Goal: Task Accomplishment & Management: Use online tool/utility

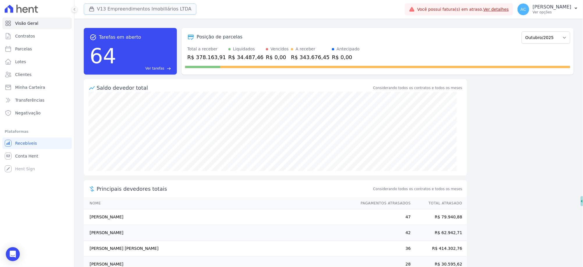
click at [122, 7] on button "V13 Empreendimentos Imobiliários LTDA" at bounding box center [140, 8] width 113 height 11
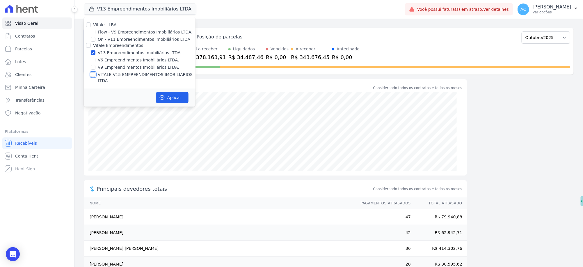
click at [93, 73] on input "VITALE V15 EMPREENDIMENTOS IMOBILIARIOS LTDA" at bounding box center [93, 74] width 5 height 5
checkbox input "true"
click at [176, 92] on button "Aplicar" at bounding box center [172, 97] width 33 height 11
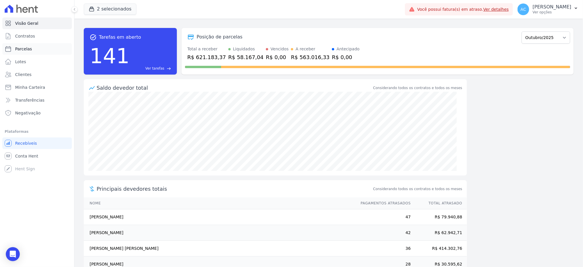
click at [32, 49] on link "Parcelas" at bounding box center [37, 49] width 70 height 12
select select
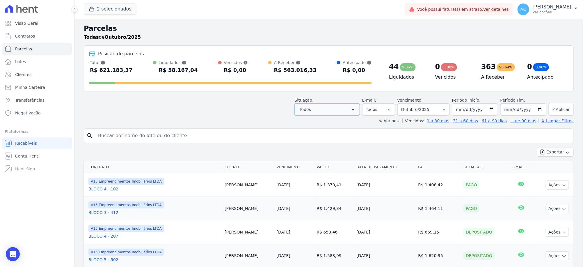
click at [321, 111] on button "Todos" at bounding box center [327, 109] width 65 height 12
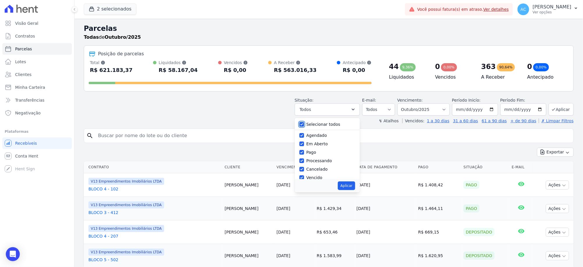
click at [304, 124] on input "Selecionar todos" at bounding box center [301, 124] width 5 height 5
checkbox input "false"
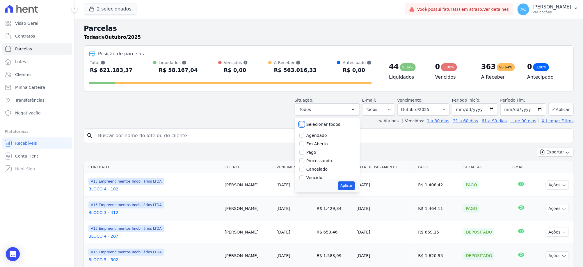
checkbox input "false"
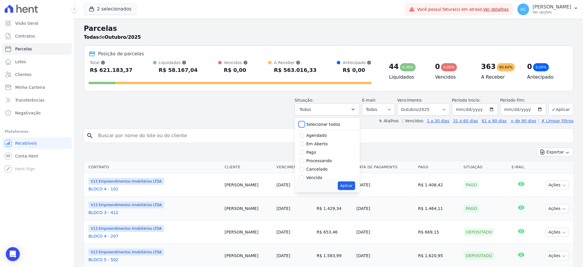
checkbox input "false"
click at [304, 151] on input "Pago" at bounding box center [301, 152] width 5 height 5
checkbox input "true"
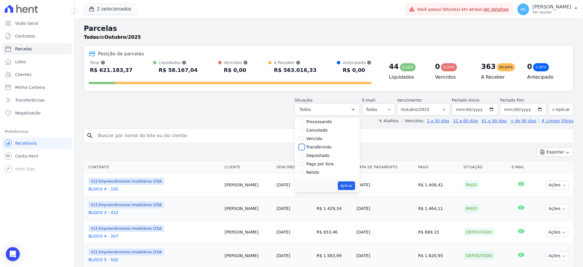
click at [304, 147] on input "Transferindo" at bounding box center [301, 147] width 5 height 5
checkbox input "true"
click at [304, 153] on input "Depositado" at bounding box center [301, 155] width 5 height 5
checkbox input "true"
click at [352, 185] on button "Aplicar" at bounding box center [346, 185] width 17 height 9
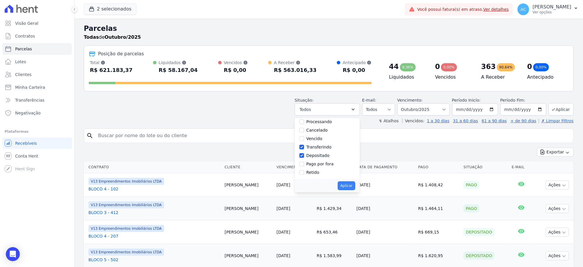
select select "paid"
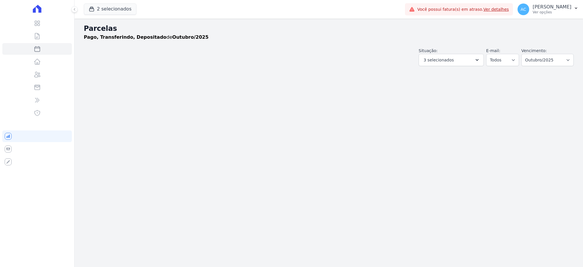
select select
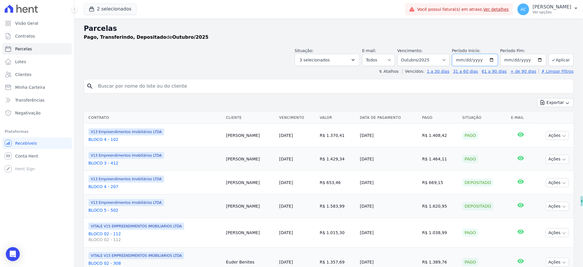
click at [458, 61] on input "2025-10-01" at bounding box center [475, 60] width 46 height 12
type input "[DATE]"
click at [565, 58] on button "Aplicar" at bounding box center [561, 60] width 25 height 13
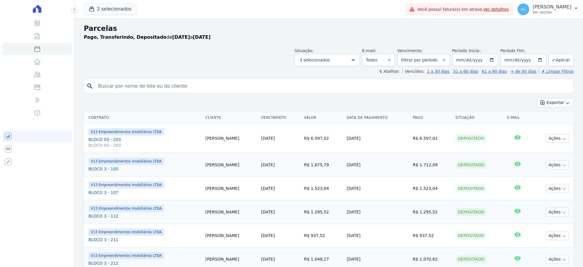
select select
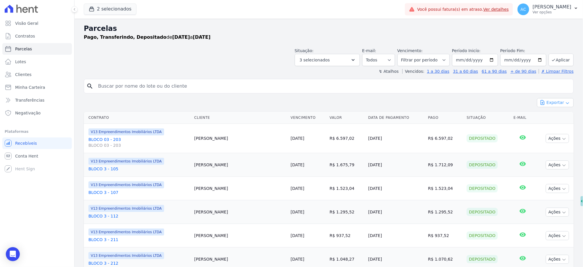
click at [564, 104] on button "Exportar" at bounding box center [555, 102] width 37 height 9
click at [552, 126] on span "Exportar CSV" at bounding box center [554, 126] width 31 height 6
